Goal: Information Seeking & Learning: Compare options

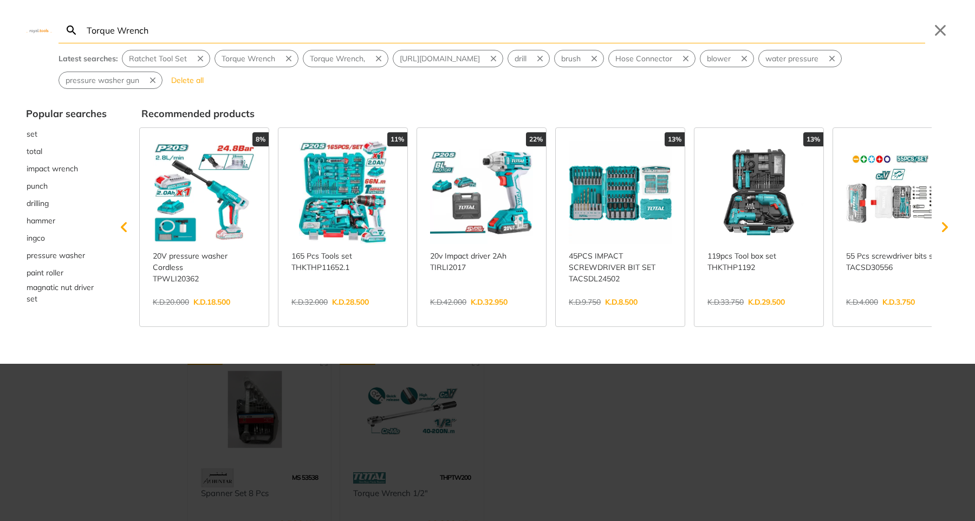
type input "Torque Wrench"
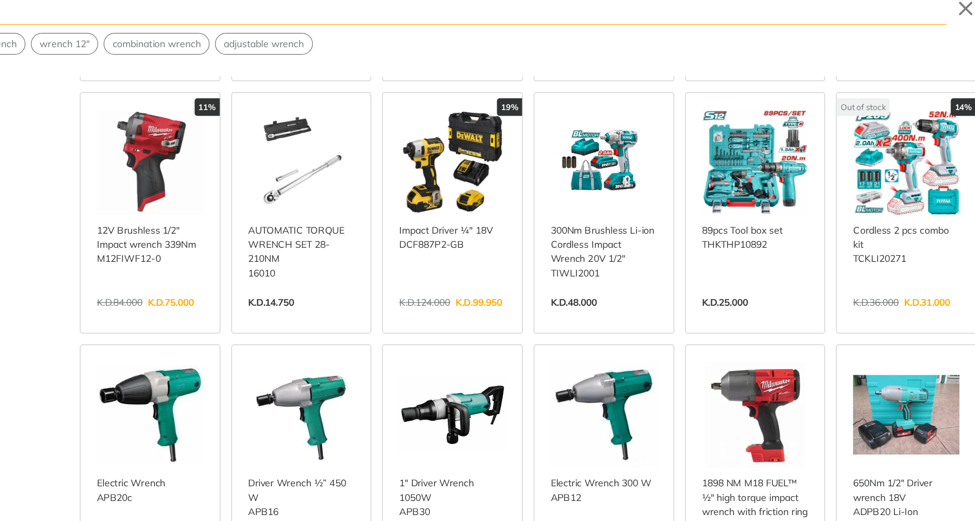
scroll to position [232, 0]
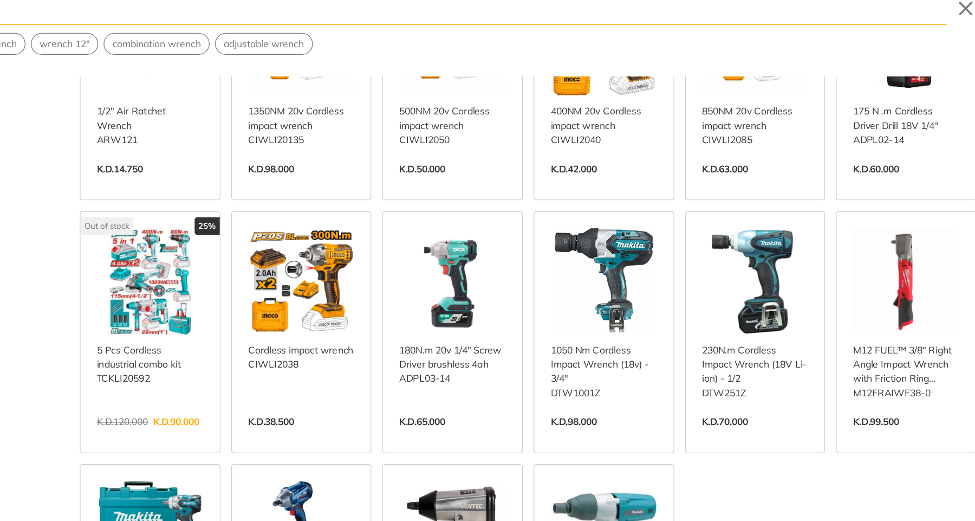
scroll to position [1049, 0]
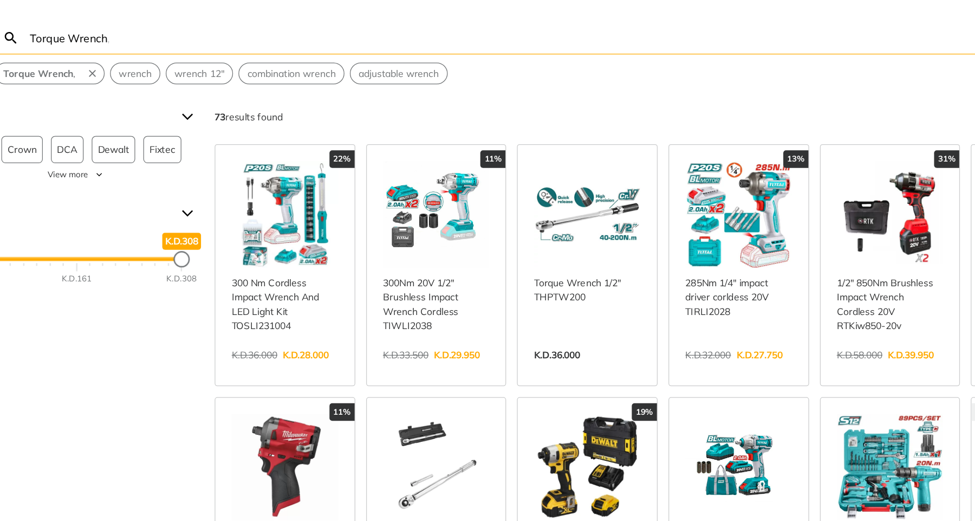
click at [99, 27] on input "Torque Wrench" at bounding box center [505, 29] width 841 height 25
click at [148, 30] on input "Torque Wrench" at bounding box center [505, 29] width 841 height 25
click at [108, 32] on input "Torque Wrench" at bounding box center [505, 29] width 841 height 25
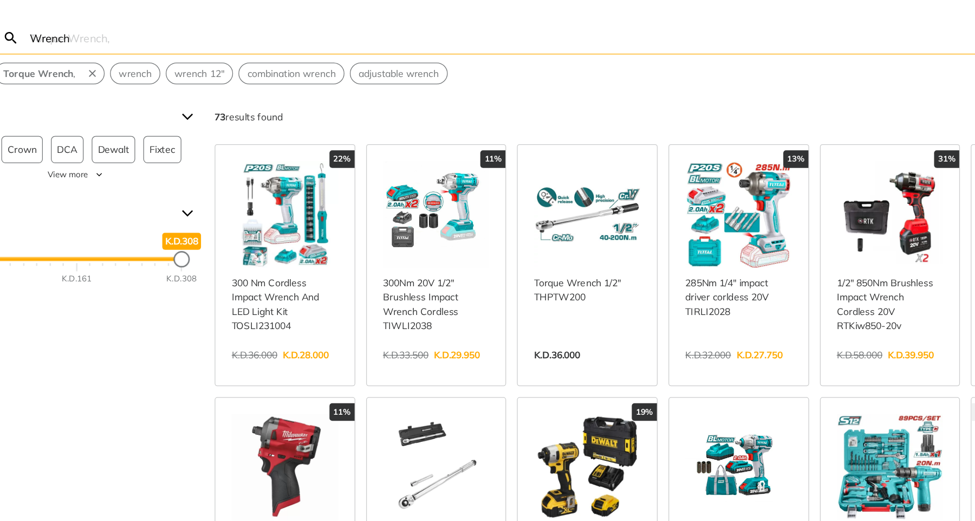
type input "Wrench"
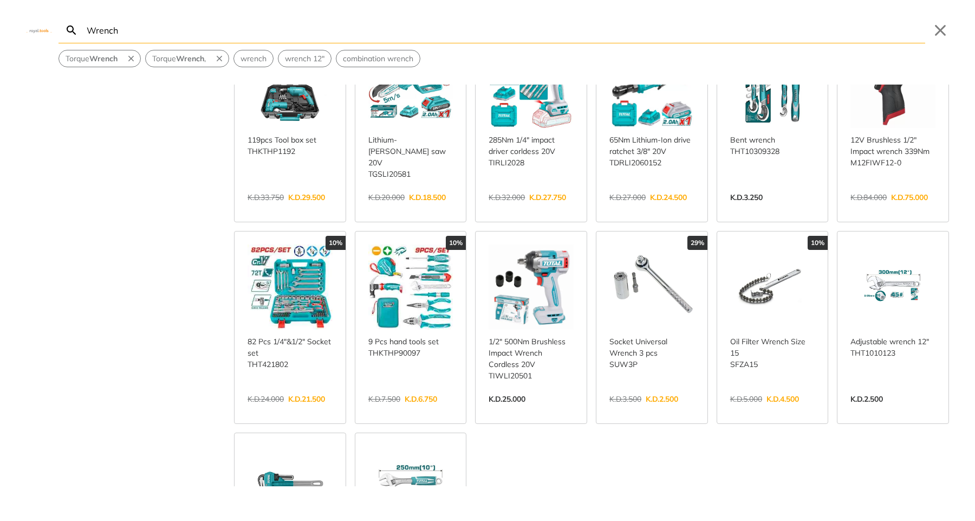
scroll to position [305, 0]
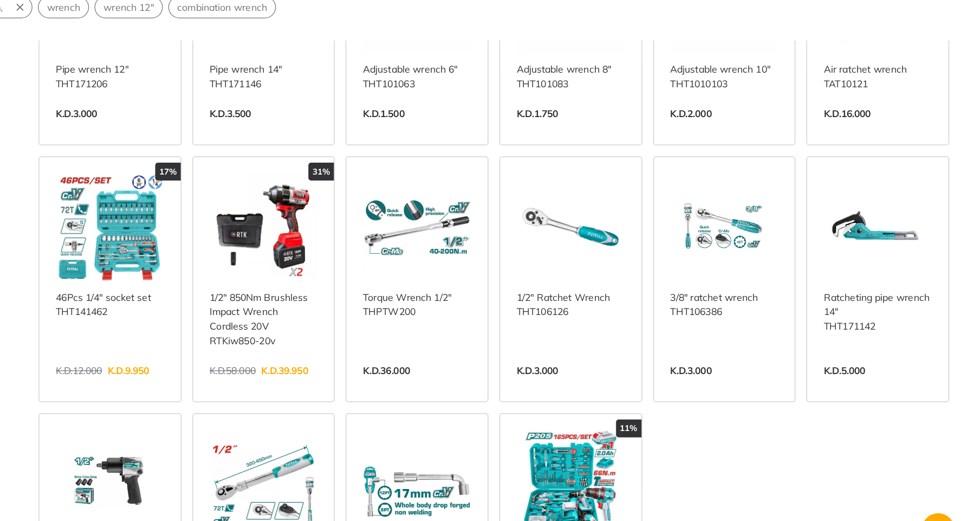
scroll to position [909, 0]
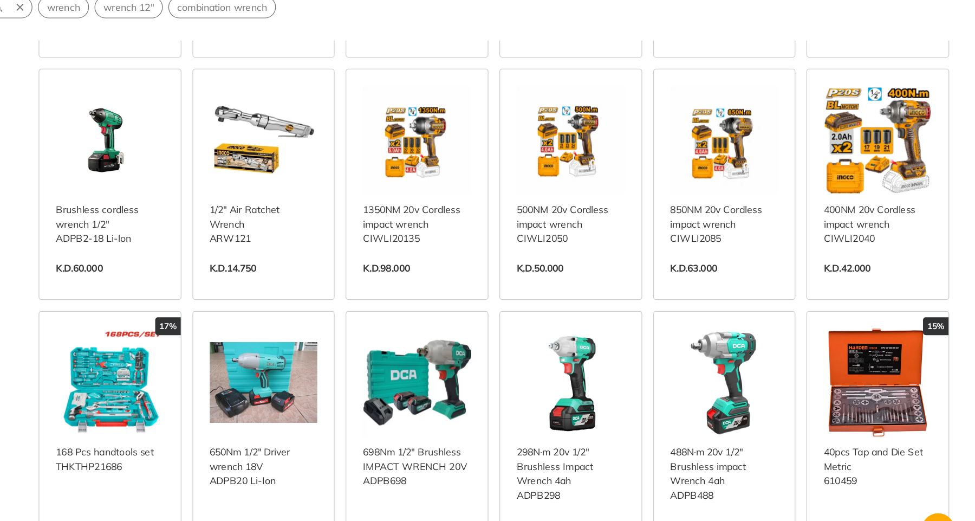
scroll to position [1575, 0]
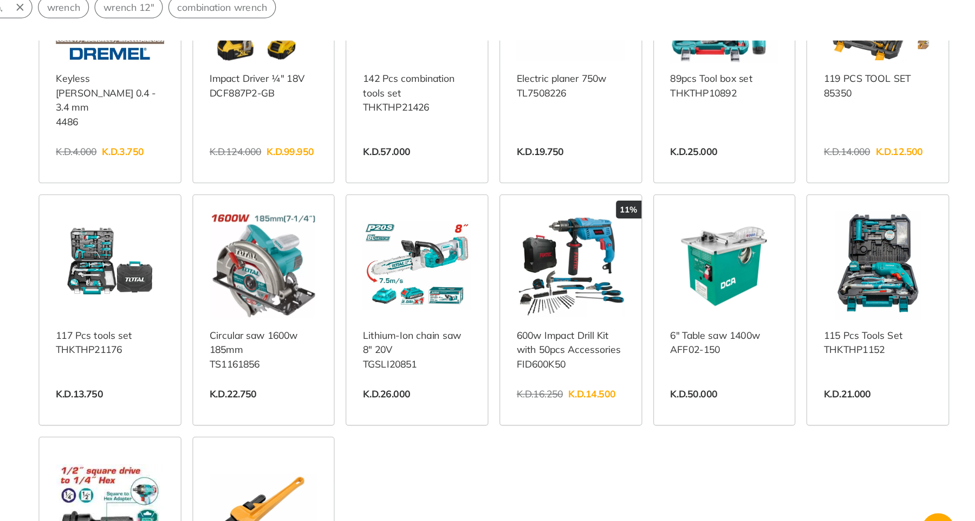
scroll to position [2256, 0]
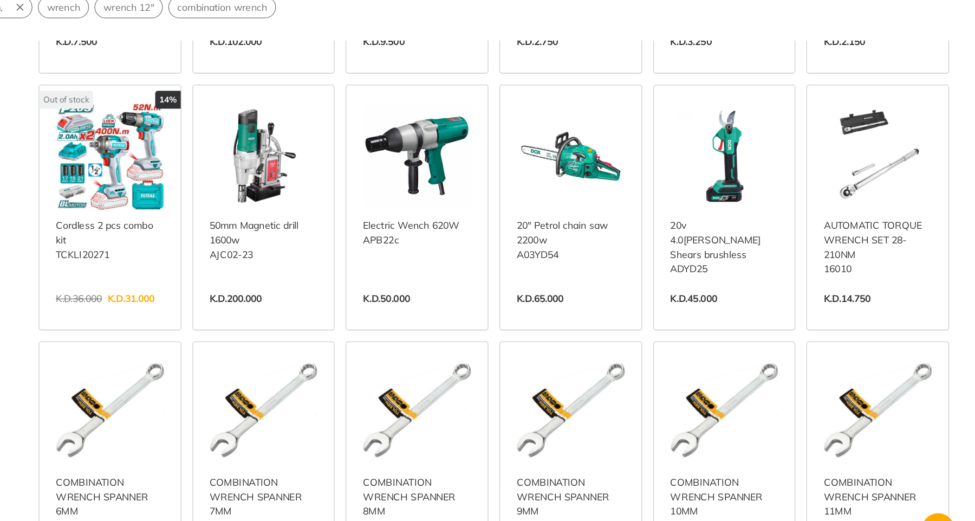
scroll to position [3325, 0]
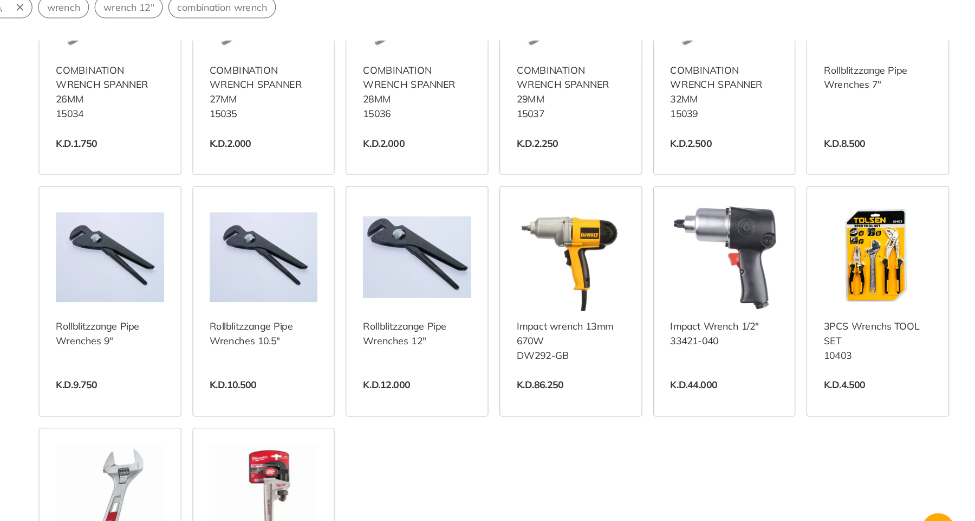
scroll to position [4241, 0]
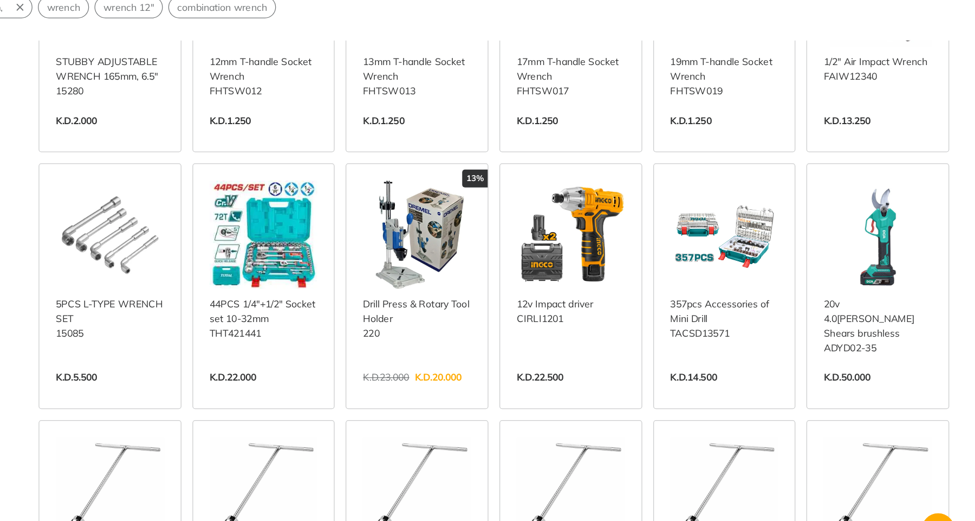
scroll to position [5238, 0]
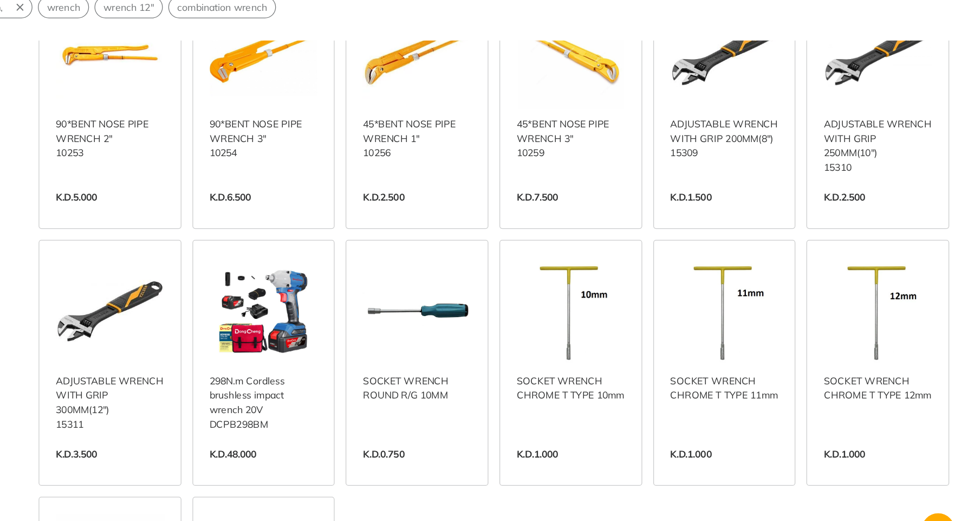
scroll to position [6173, 0]
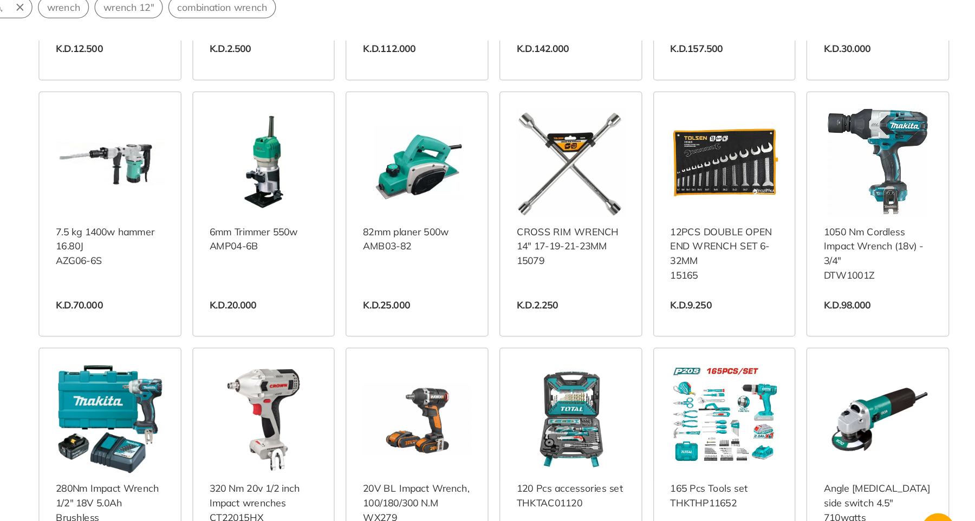
scroll to position [6702, 0]
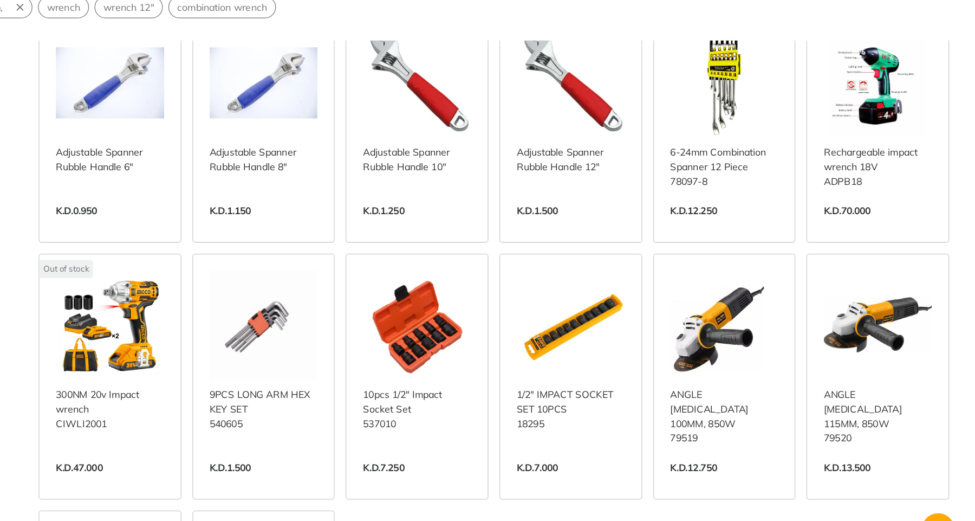
scroll to position [8178, 0]
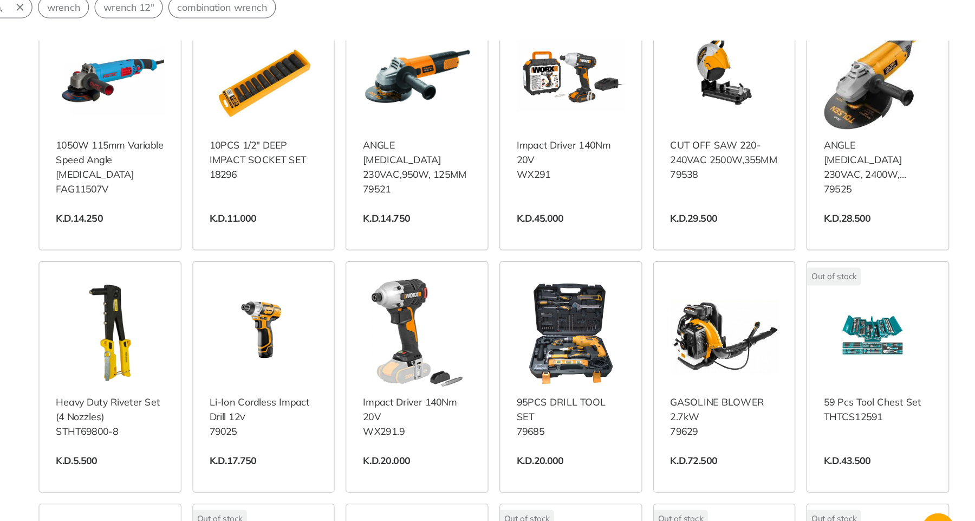
scroll to position [8583, 0]
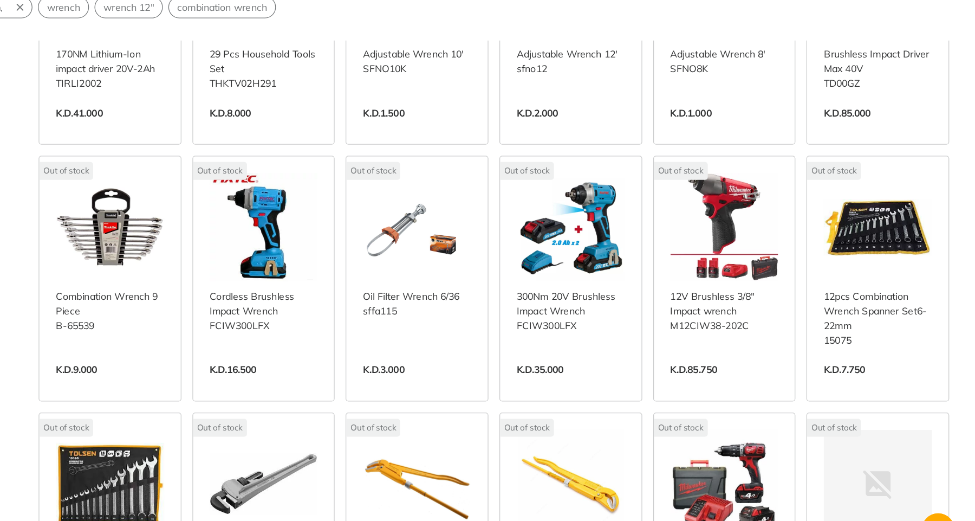
scroll to position [9250, 0]
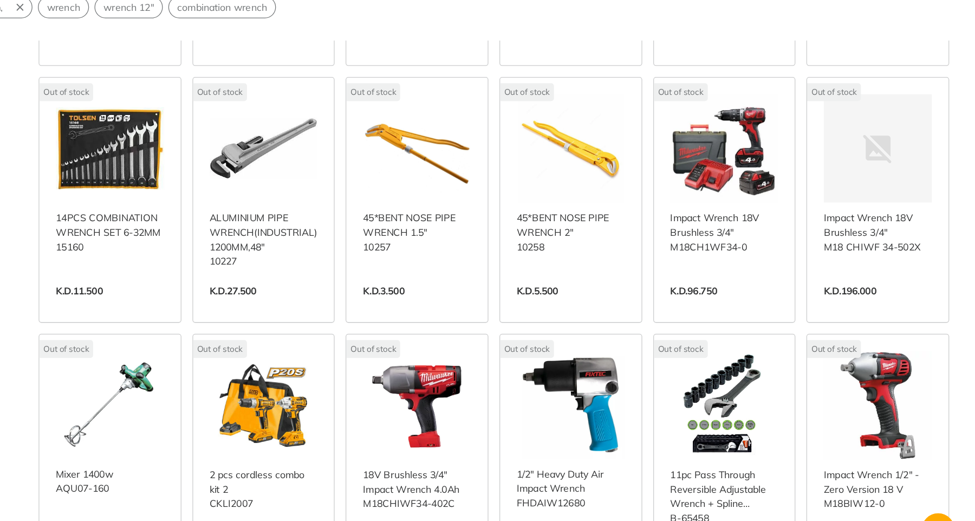
scroll to position [9507, 0]
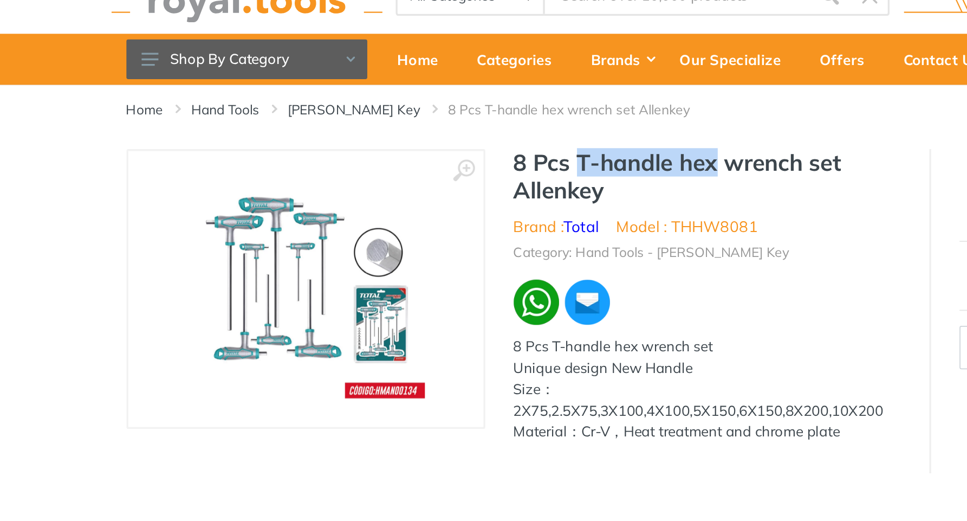
drag, startPoint x: 442, startPoint y: 131, endPoint x: 522, endPoint y: 131, distance: 80.7
click at [522, 131] on h1 "8 Pcs T-handle hex wrench set Allenkey" at bounding box center [516, 140] width 222 height 31
copy h1 "T-handle hex"
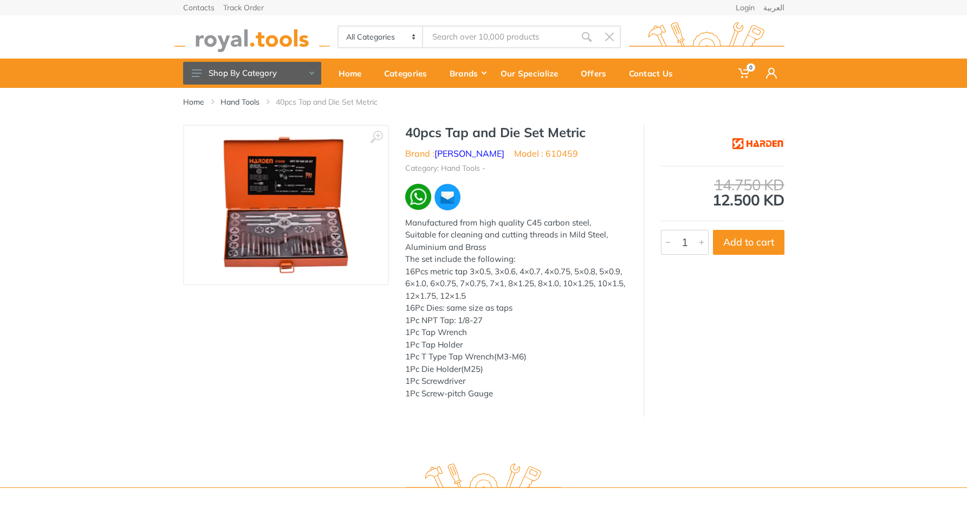
click at [545, 130] on h1 "40pcs Tap and Die Set Metric" at bounding box center [516, 133] width 222 height 16
copy div "40pcs Tap and Die Set Metric"
